Goal: Task Accomplishment & Management: Manage account settings

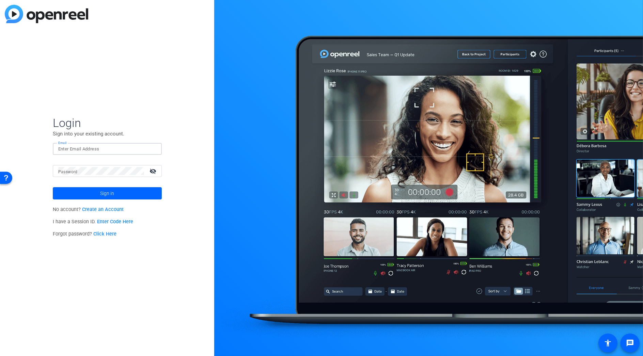
click at [122, 153] on input "Email" at bounding box center [107, 149] width 98 height 8
click at [53, 187] on button "Sign in" at bounding box center [107, 193] width 109 height 12
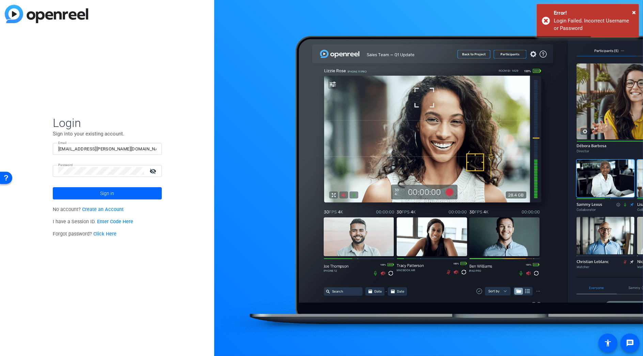
click at [151, 169] on mat-icon "visibility_off" at bounding box center [153, 171] width 16 height 10
click at [73, 146] on input "Matthe.cruz@pfizer.com" at bounding box center [107, 149] width 98 height 8
type input "Matthew.cruz@pfizer.com"
click at [53, 187] on button "Sign in" at bounding box center [107, 193] width 109 height 12
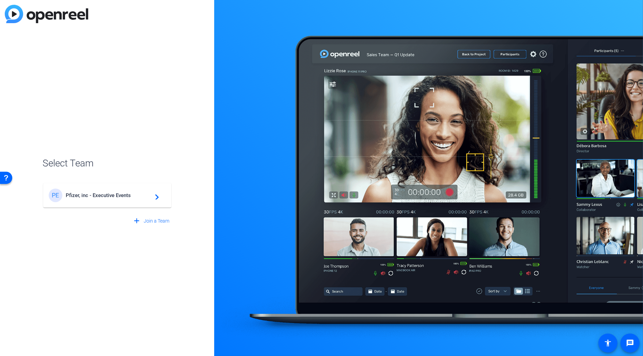
click at [127, 200] on div "PE Pfizer, inc - Executive Events navigate_next" at bounding box center [107, 196] width 117 height 14
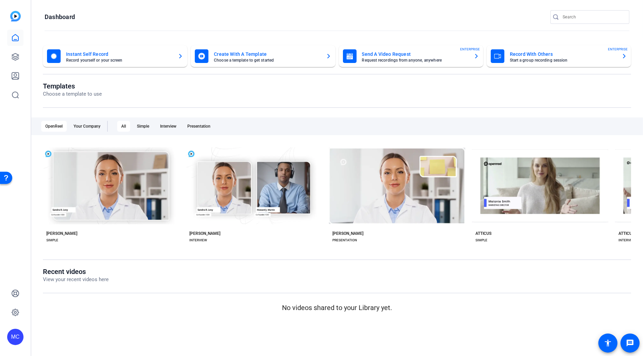
click at [566, 17] on input "Search" at bounding box center [593, 17] width 61 height 8
click at [592, 20] on input "Search" at bounding box center [593, 17] width 61 height 8
click at [15, 60] on icon at bounding box center [15, 56] width 7 height 7
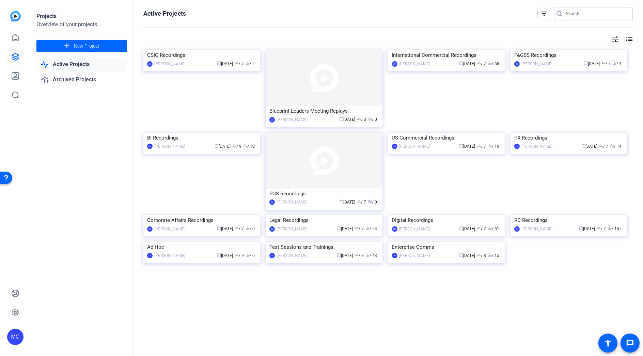
click at [567, 13] on input "Search" at bounding box center [596, 14] width 61 height 8
type input "digital"
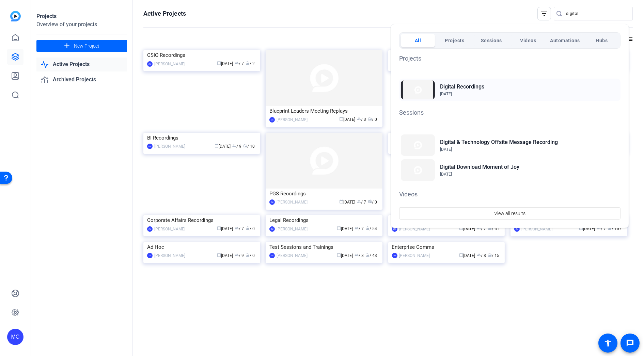
click at [478, 86] on h2 "Digital Recordings" at bounding box center [462, 87] width 44 height 8
click at [465, 89] on h2 "Digital Recordings" at bounding box center [462, 87] width 44 height 8
click at [457, 41] on span "Projects" at bounding box center [454, 40] width 19 height 12
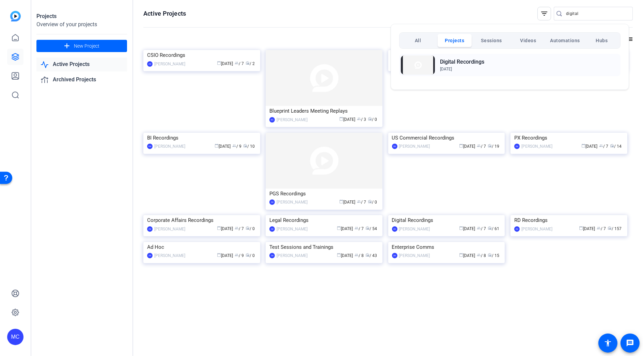
click at [459, 64] on h2 "Digital Recordings" at bounding box center [462, 62] width 44 height 8
click at [487, 45] on span "Sessions" at bounding box center [491, 40] width 21 height 12
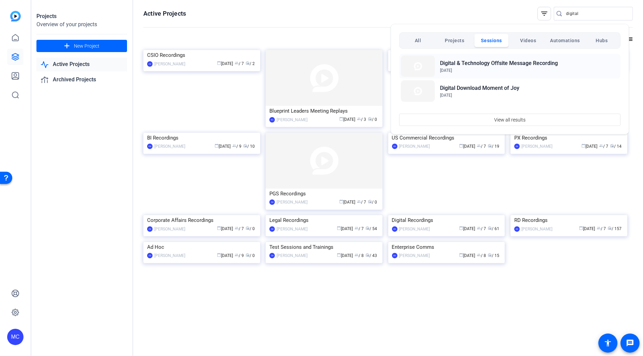
click at [493, 64] on h2 "Digital & Technology Offsite Message Recording" at bounding box center [499, 63] width 118 height 8
click at [459, 41] on span "Projects" at bounding box center [454, 40] width 19 height 12
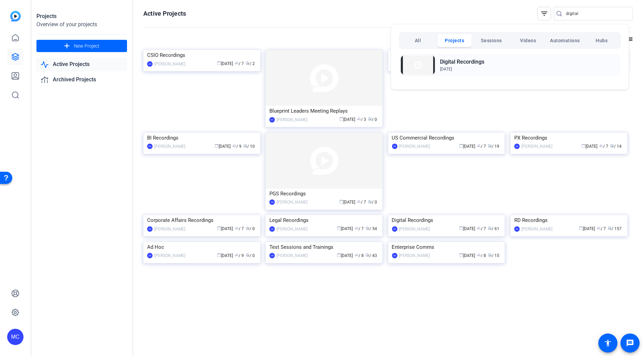
click at [456, 60] on h2 "Digital Recordings" at bounding box center [462, 62] width 44 height 8
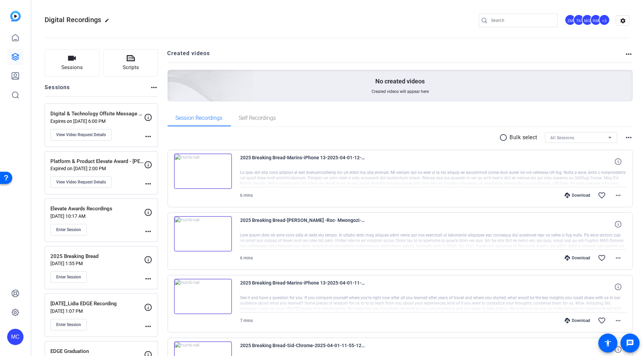
click at [113, 119] on p "Expires on [DATE] 6:00 PM" at bounding box center [97, 120] width 94 height 5
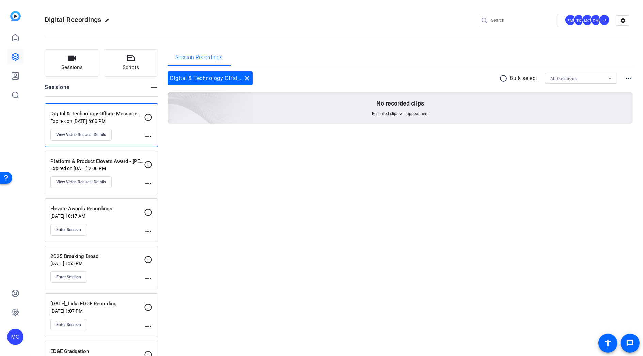
click at [106, 158] on p "Platform & Product Elevate Award - [PERSON_NAME]" at bounding box center [97, 162] width 94 height 8
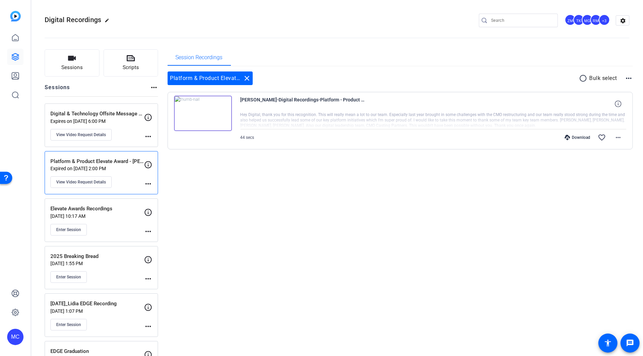
click at [121, 116] on p "Digital & Technology Offsite Message Recording" at bounding box center [97, 114] width 94 height 8
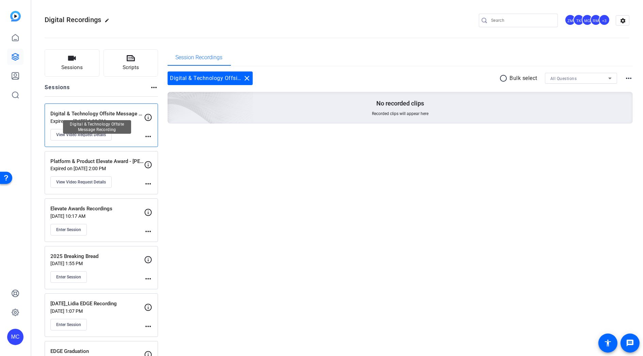
click at [112, 115] on p "Digital & Technology Offsite Message Recording" at bounding box center [97, 114] width 94 height 8
click at [145, 135] on mat-icon "more_horiz" at bounding box center [148, 136] width 8 height 8
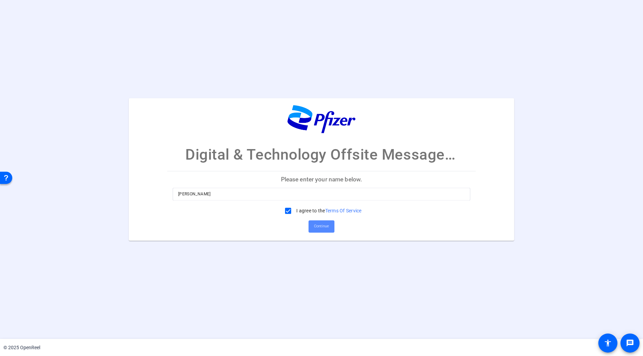
click at [326, 226] on span "Continue" at bounding box center [321, 226] width 15 height 10
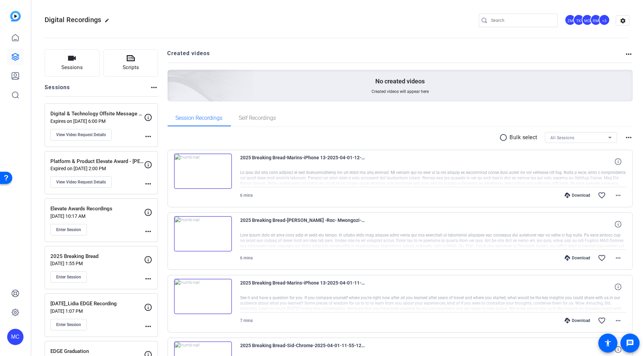
click at [100, 116] on p "Digital & Technology Offsite Message Recording" at bounding box center [97, 114] width 94 height 8
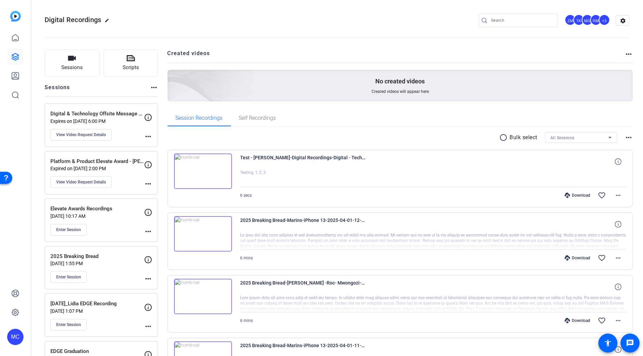
click at [114, 116] on p "Digital & Technology Offsite Message Recording" at bounding box center [97, 114] width 94 height 8
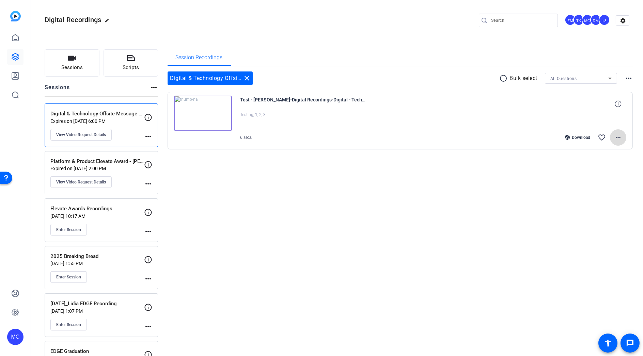
click at [614, 137] on mat-icon "more_horiz" at bounding box center [618, 137] width 8 height 8
click at [591, 219] on span "Delete clip" at bounding box center [596, 219] width 41 height 8
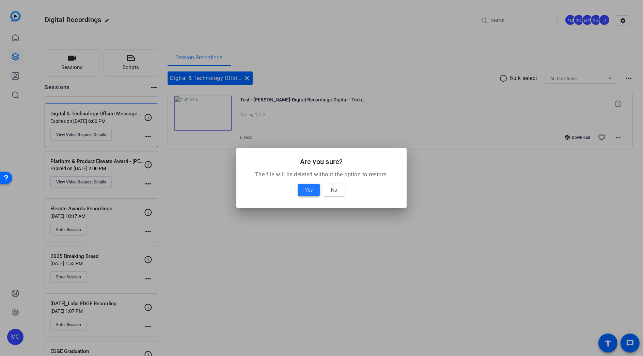
click at [314, 192] on span at bounding box center [309, 190] width 22 height 16
